Goal: Task Accomplishment & Management: Use online tool/utility

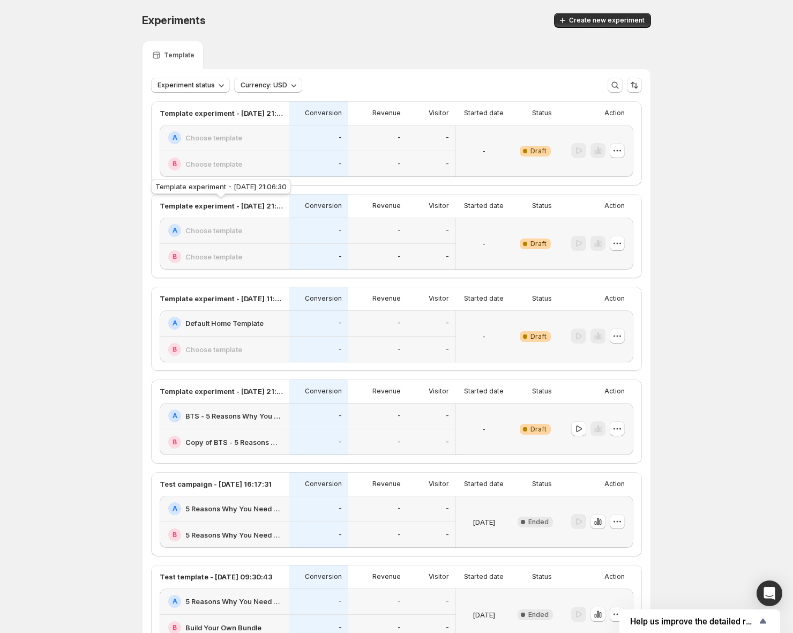
scroll to position [83, 0]
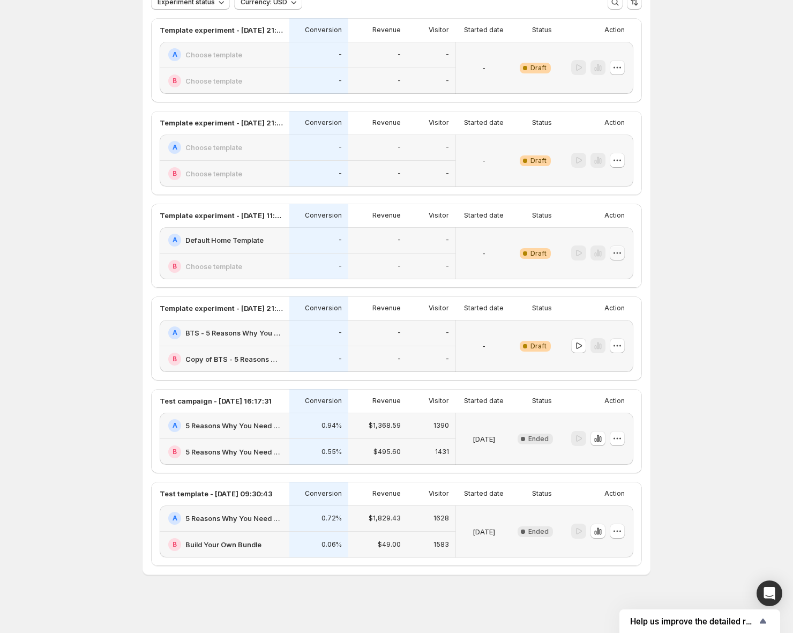
click at [621, 255] on icon "button" at bounding box center [617, 253] width 11 height 11
click at [608, 327] on span "Delete" at bounding box center [609, 330] width 21 height 9
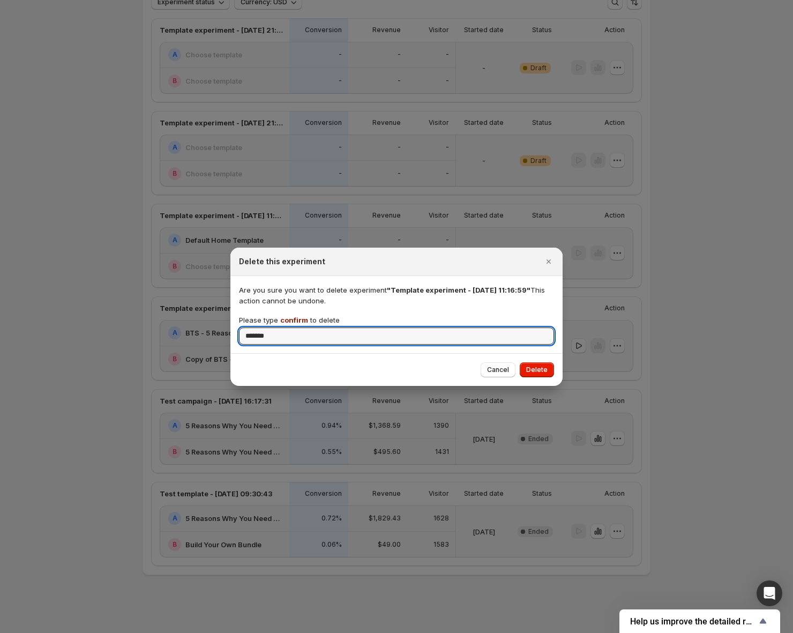
type input "*******"
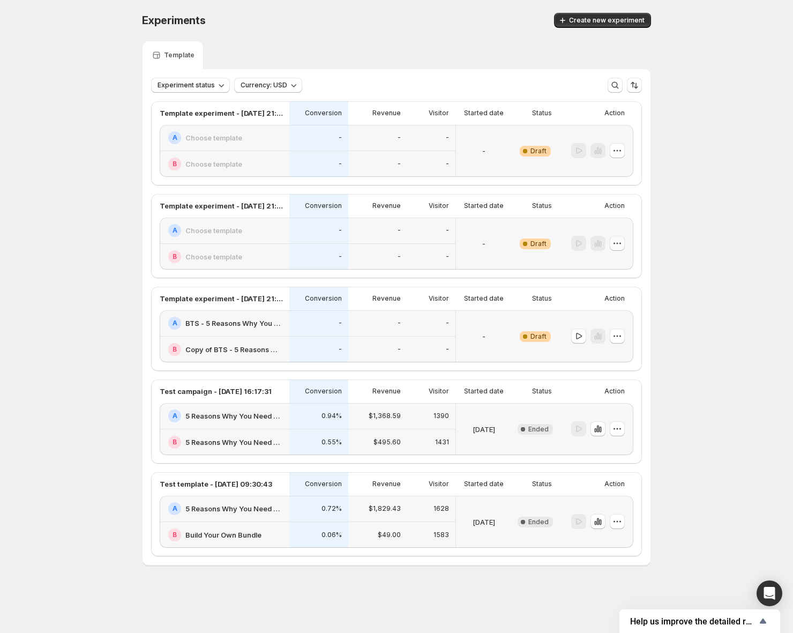
click at [624, 246] on button "button" at bounding box center [617, 243] width 15 height 15
click at [619, 315] on span "Delete" at bounding box center [625, 320] width 52 height 11
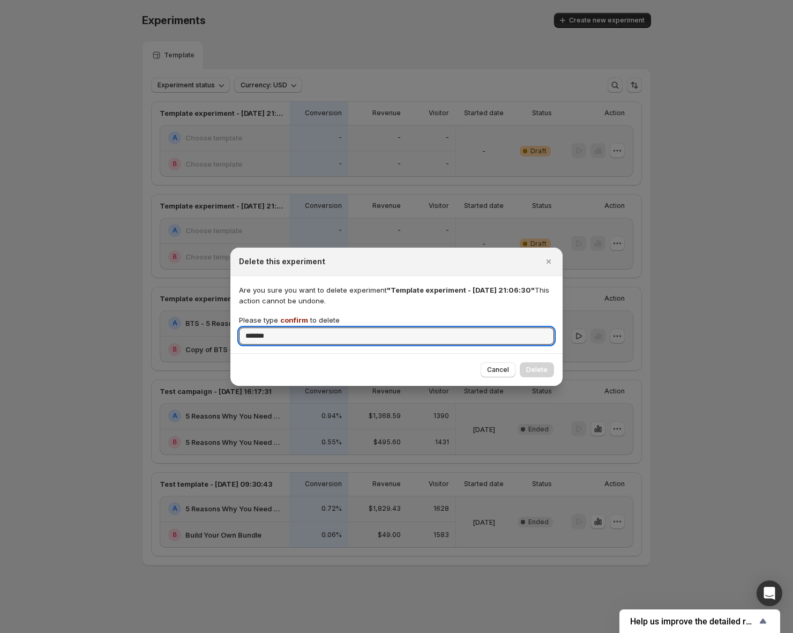
type input "*******"
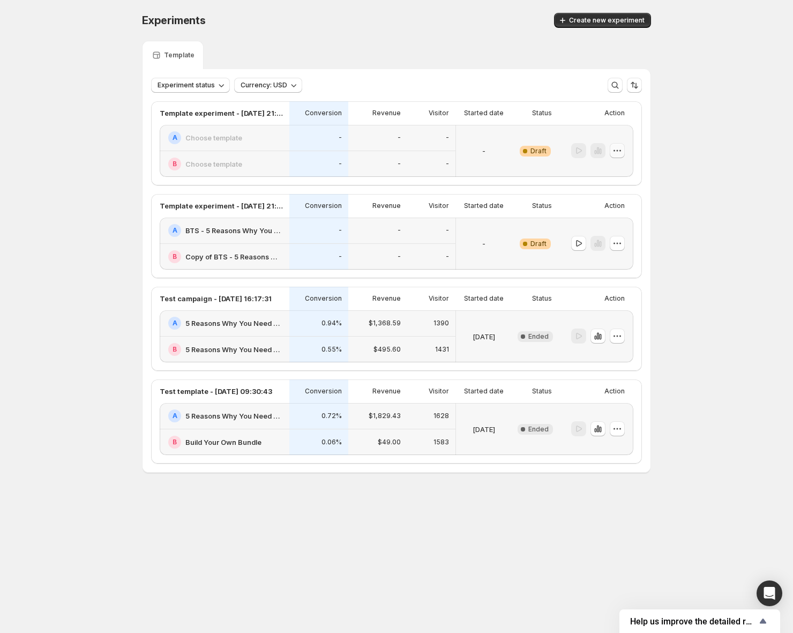
click at [619, 148] on icon "button" at bounding box center [617, 150] width 11 height 11
click at [601, 222] on span "Delete" at bounding box center [625, 227] width 52 height 11
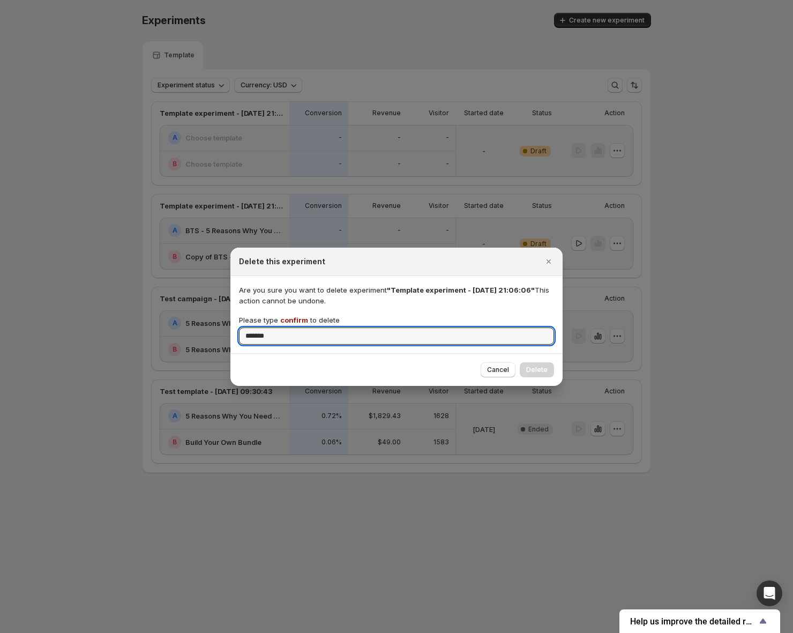
type input "*******"
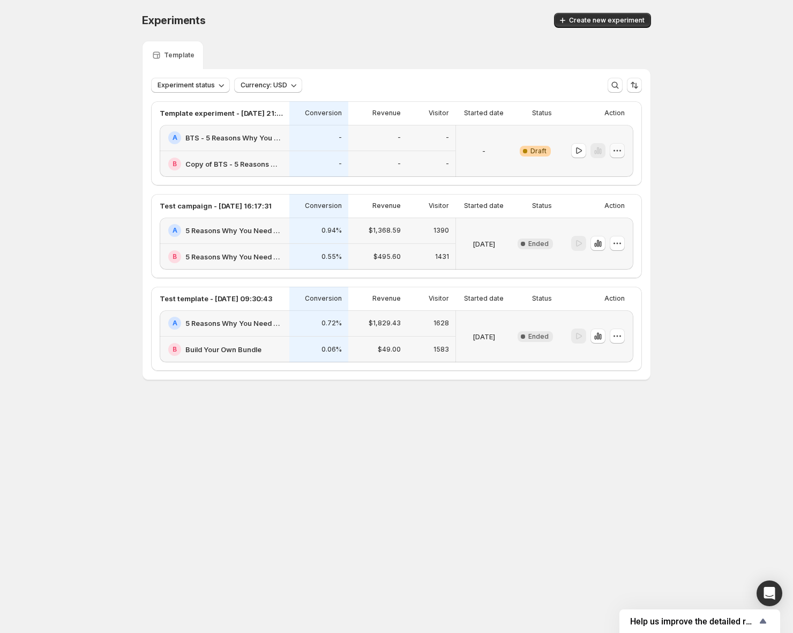
click at [618, 157] on button "button" at bounding box center [617, 150] width 15 height 15
click at [598, 226] on div "Delete" at bounding box center [618, 227] width 66 height 11
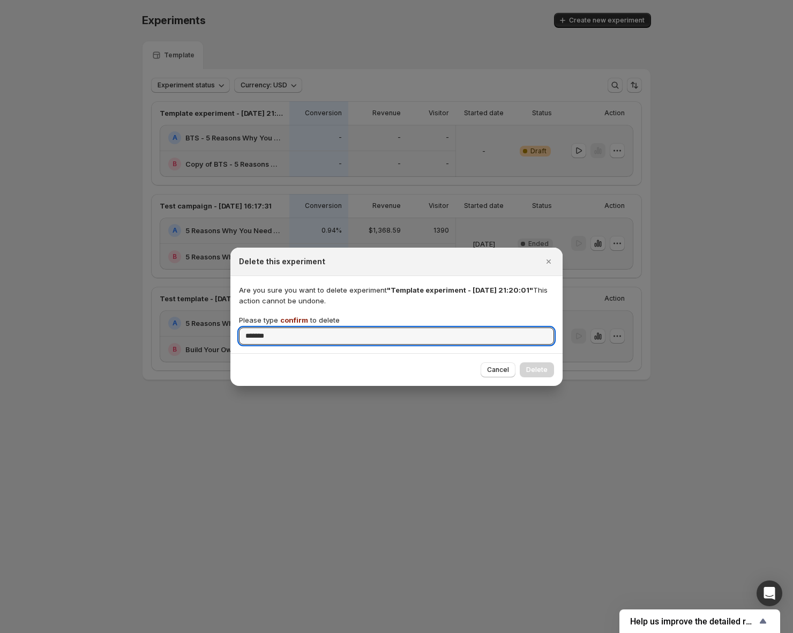
type input "*******"
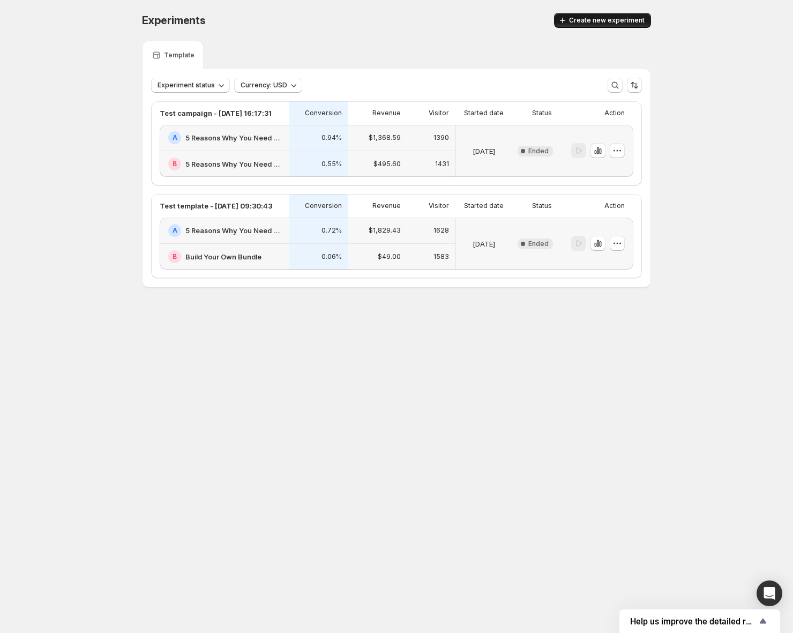
click at [600, 14] on button "Create new experiment" at bounding box center [602, 20] width 97 height 15
click at [597, 19] on div "Loading Create new experiment" at bounding box center [602, 20] width 97 height 15
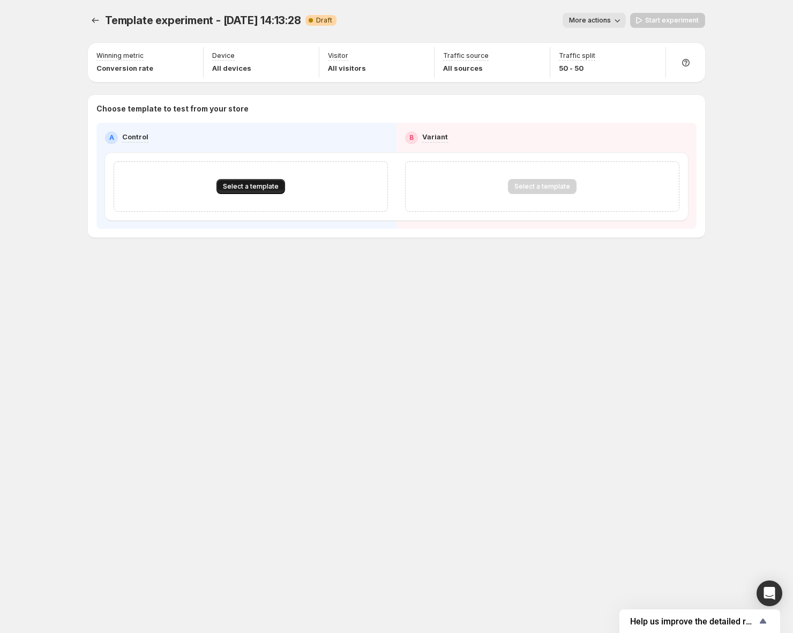
click at [234, 181] on button "Select a template" at bounding box center [251, 186] width 69 height 15
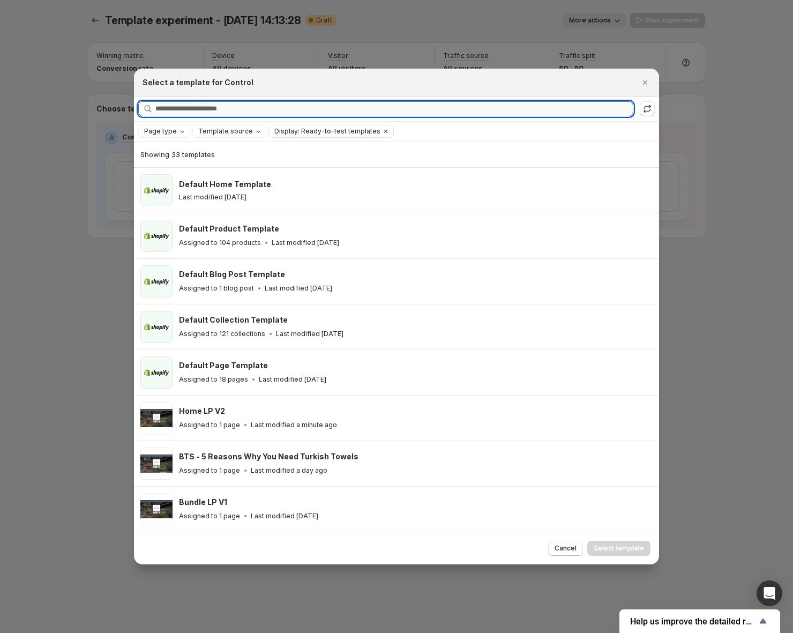
click at [211, 110] on input "Searching all templates" at bounding box center [394, 108] width 478 height 15
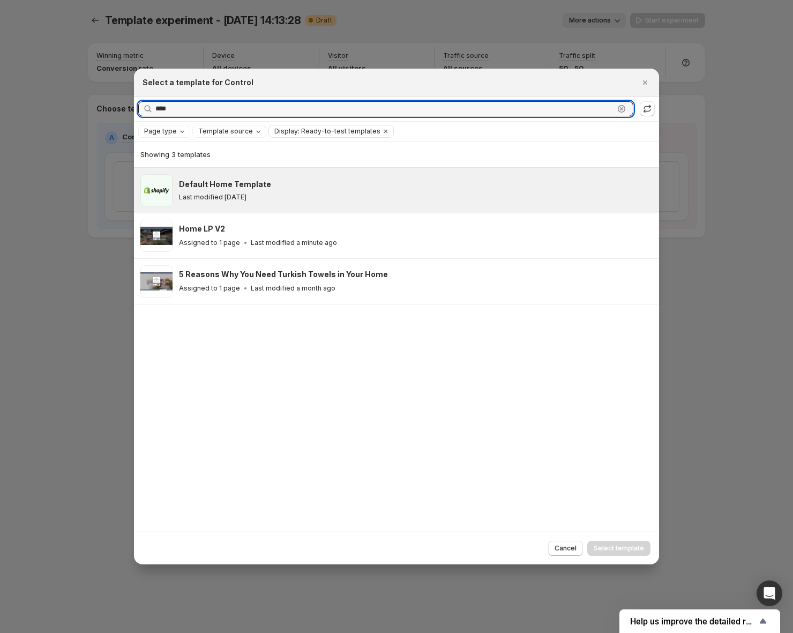
type input "****"
click at [301, 181] on div "Default Home Template" at bounding box center [414, 184] width 471 height 11
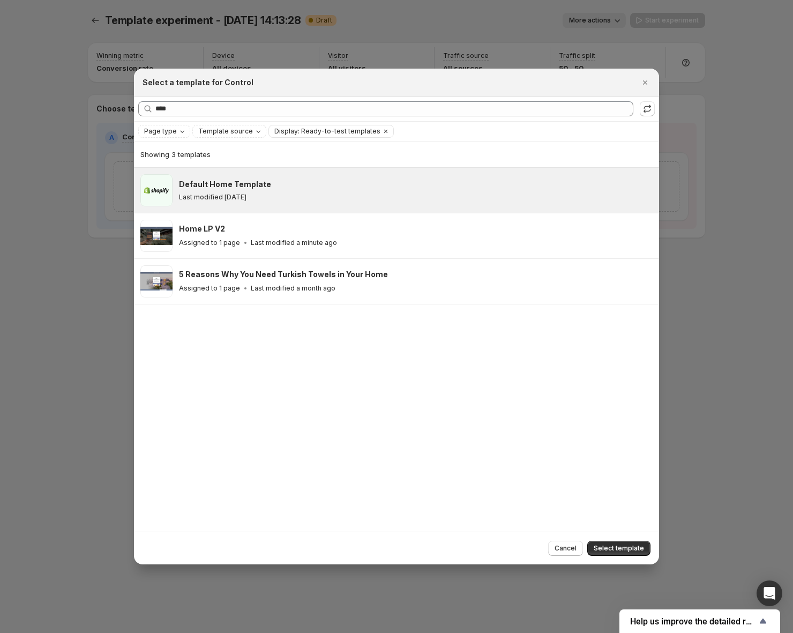
click at [626, 546] on span "Select template" at bounding box center [619, 548] width 50 height 9
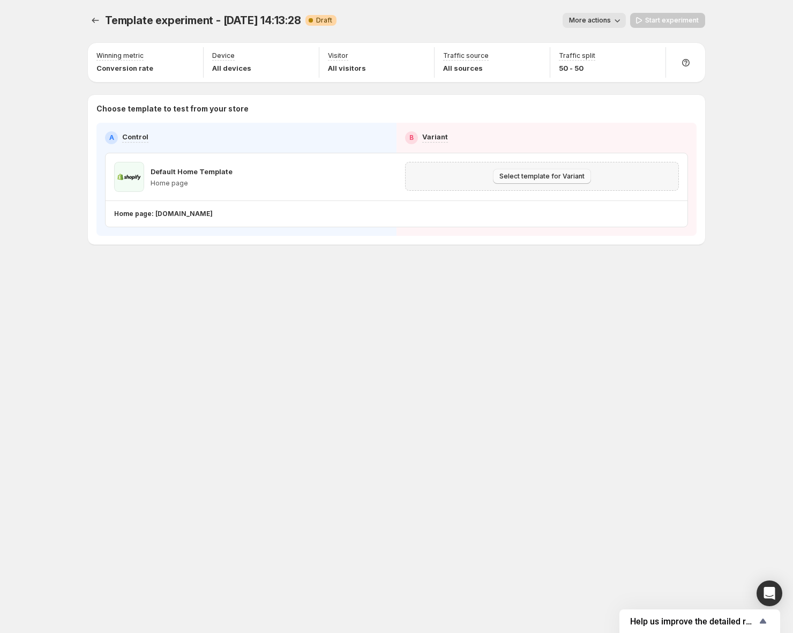
click at [561, 174] on span "Select template for Variant" at bounding box center [542, 176] width 85 height 9
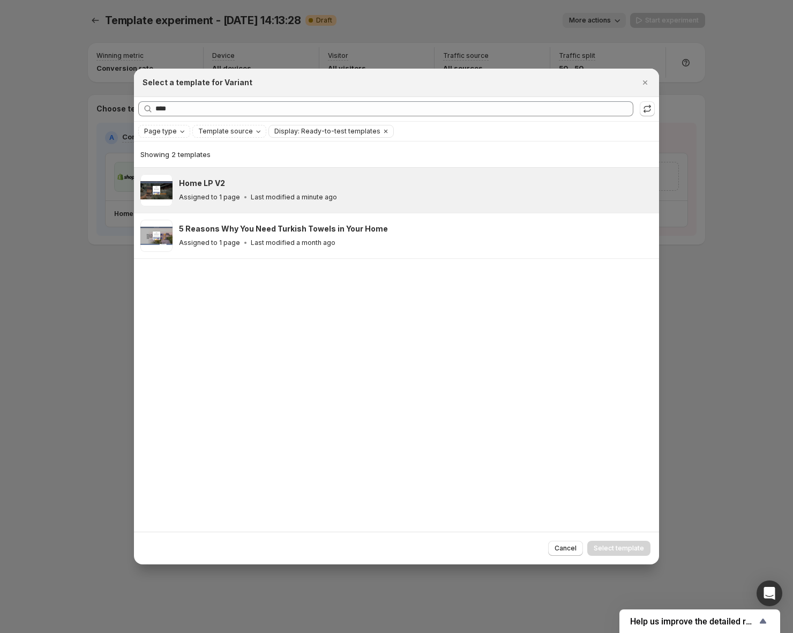
click at [299, 192] on div "Assigned to 1 page Last modified a minute ago" at bounding box center [414, 197] width 471 height 11
click at [638, 545] on span "Select template" at bounding box center [619, 548] width 50 height 9
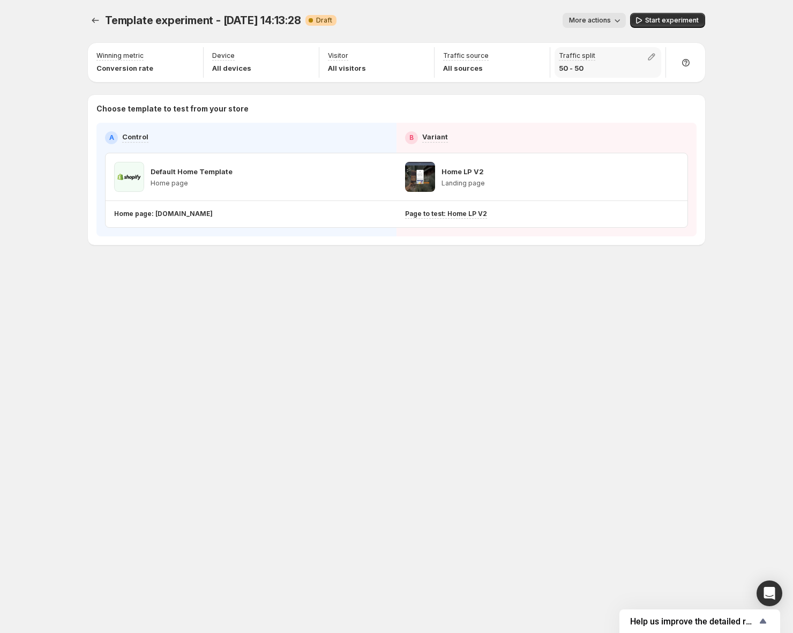
click at [582, 65] on p "50 - 50" at bounding box center [577, 68] width 36 height 11
click at [652, 50] on button "button" at bounding box center [651, 56] width 15 height 15
click at [627, 90] on p "50 %" at bounding box center [621, 89] width 18 height 11
click at [618, 90] on p "50 %" at bounding box center [621, 89] width 18 height 11
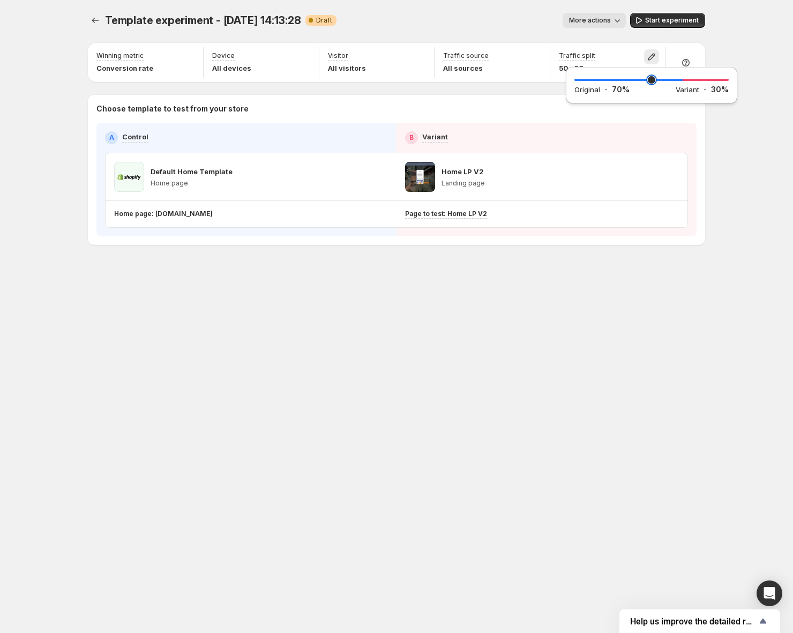
drag, startPoint x: 648, startPoint y: 76, endPoint x: 680, endPoint y: 93, distance: 36.4
type input "**"
click at [680, 87] on input "range" at bounding box center [652, 79] width 154 height 15
click at [745, 29] on div "Template experiment - [DATE] 14:13:28. This page is ready Template experiment -…" at bounding box center [396, 316] width 793 height 633
click at [281, 364] on div "Template experiment - [DATE] 14:13:28. This page is ready Template experiment -…" at bounding box center [396, 316] width 643 height 633
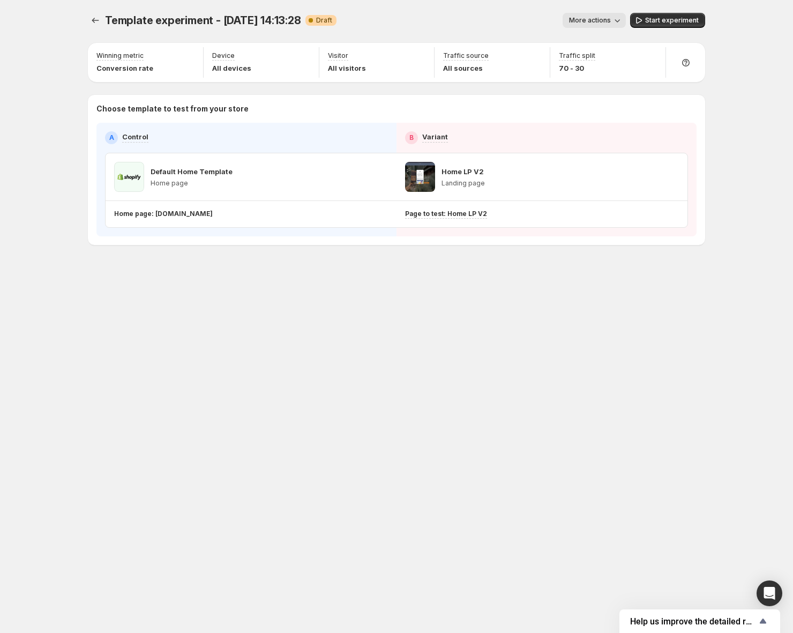
click at [693, 14] on button "Start experiment" at bounding box center [667, 20] width 75 height 15
click at [329, 355] on div "Template experiment - Aug 12, 14:13:28. This page is ready Template experiment …" at bounding box center [396, 316] width 643 height 633
